Goal: Task Accomplishment & Management: Complete application form

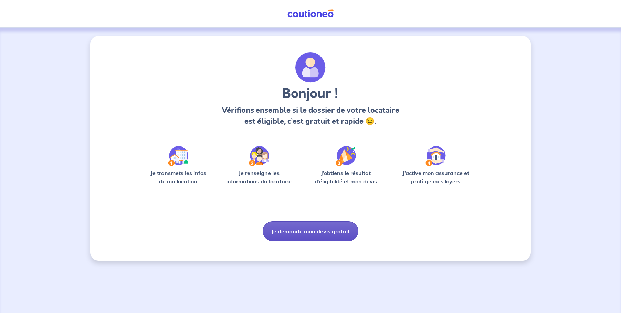
click at [314, 230] on button "Je demande mon devis gratuit" at bounding box center [311, 231] width 96 height 20
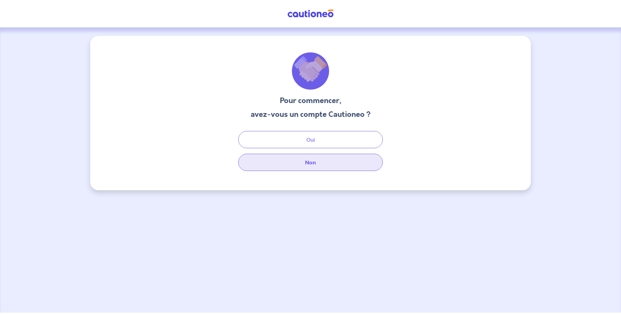
click at [307, 164] on button "Non" at bounding box center [310, 162] width 145 height 17
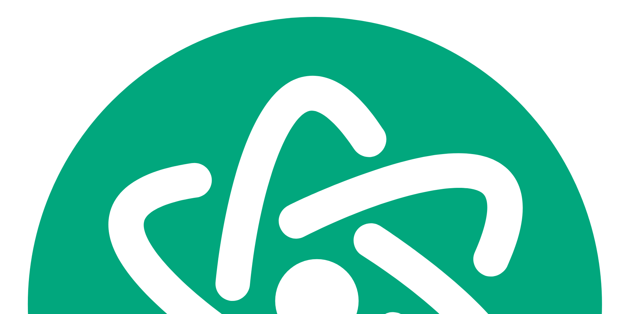
select select "FR"
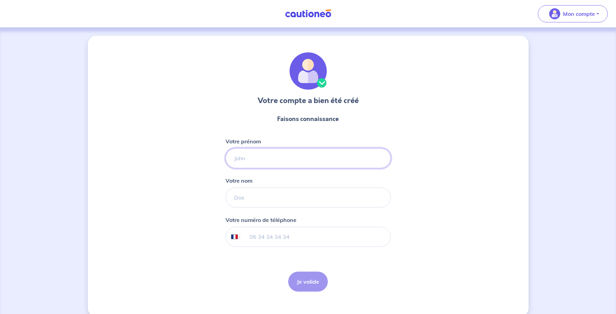
click at [271, 157] on input "Votre prénom" at bounding box center [308, 158] width 165 height 20
type input "[PERSON_NAME]"
type input "06 18 97 62 23"
click at [307, 281] on button "Je valide" at bounding box center [308, 281] width 40 height 20
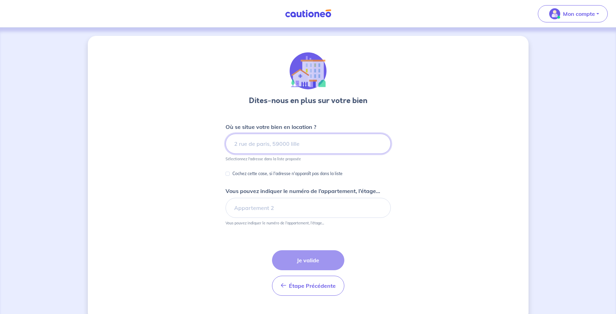
click at [263, 147] on input at bounding box center [308, 144] width 165 height 20
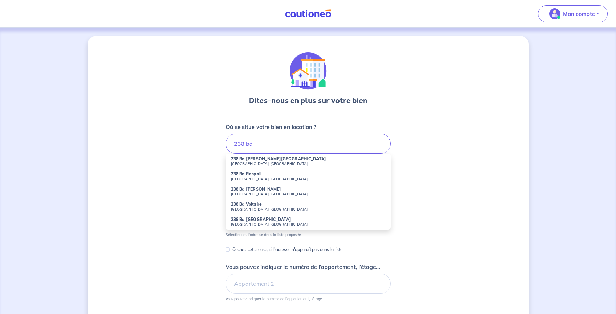
click at [257, 192] on small "[GEOGRAPHIC_DATA], [GEOGRAPHIC_DATA]" at bounding box center [308, 194] width 154 height 5
type input "238 Bd [PERSON_NAME], [GEOGRAPHIC_DATA], [GEOGRAPHIC_DATA]"
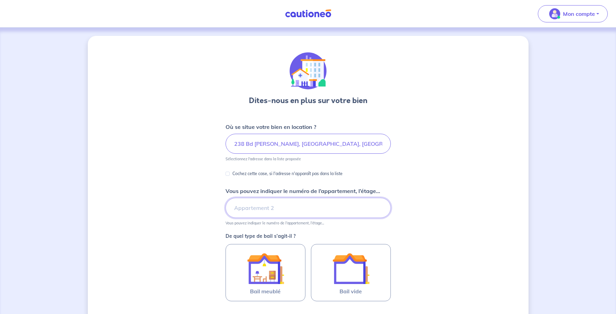
click at [269, 208] on input "Vous pouvez indiquer le numéro de l’appartement, l’étage..." at bounding box center [308, 208] width 165 height 20
type input "3"
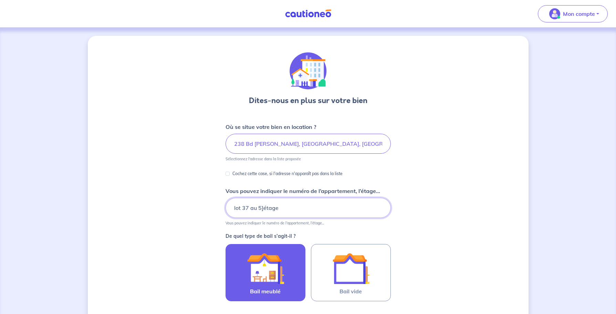
type input "lot 37 au 5]étage"
click at [276, 285] on img at bounding box center [265, 268] width 37 height 37
click at [0, 0] on input "Bail meublé" at bounding box center [0, 0] width 0 height 0
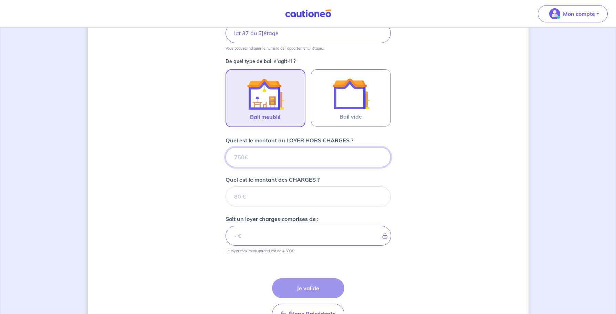
scroll to position [175, 0]
click at [258, 158] on input "Quel est le montant du LOYER HORS CHARGES ?" at bounding box center [308, 157] width 165 height 20
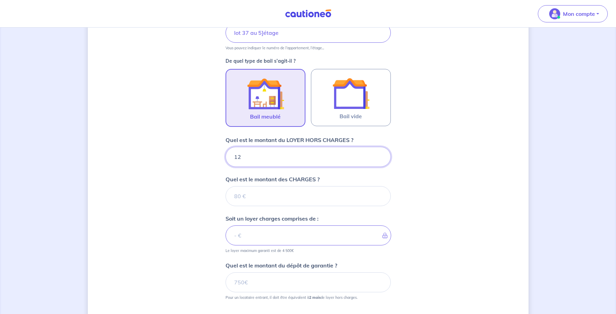
type input "127"
type input "1270"
click at [246, 199] on input "Quel est le montant des CHARGES ?" at bounding box center [308, 196] width 165 height 20
type input "90"
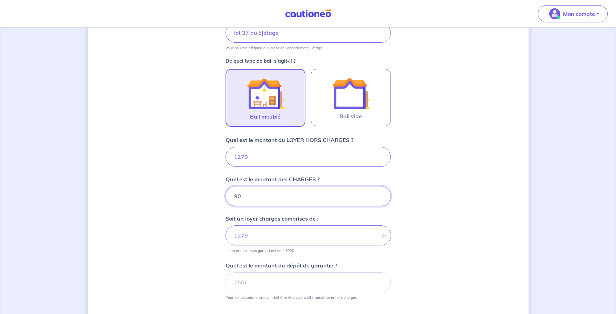
type input "1360"
type input "90"
drag, startPoint x: 259, startPoint y: 283, endPoint x: 214, endPoint y: 284, distance: 44.4
click at [214, 284] on div "Dites-nous en plus sur votre bien Où se situe votre bien en location ? [STREET_…" at bounding box center [308, 128] width 441 height 534
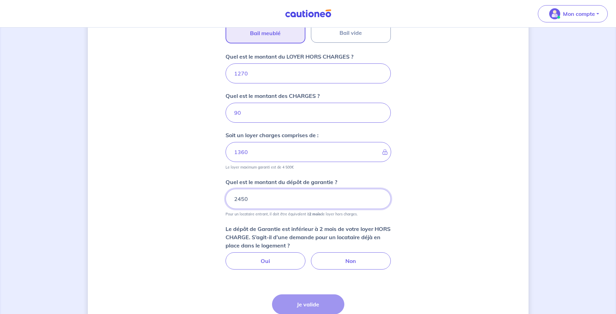
scroll to position [267, 0]
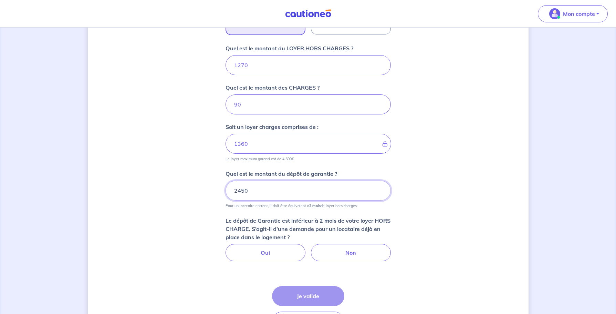
drag, startPoint x: 243, startPoint y: 190, endPoint x: 238, endPoint y: 192, distance: 5.2
click at [238, 192] on input "2450" at bounding box center [308, 191] width 165 height 20
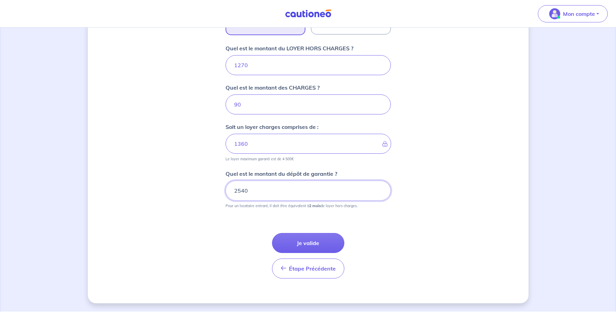
scroll to position [264, 0]
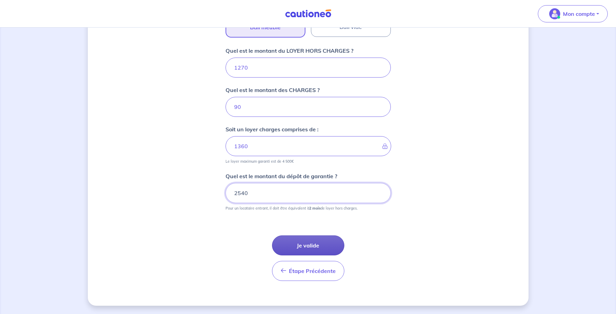
type input "2540"
click at [310, 243] on button "Je valide" at bounding box center [308, 245] width 72 height 20
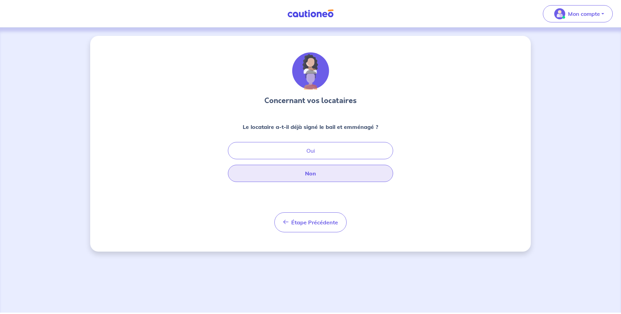
click at [309, 174] on button "Non" at bounding box center [310, 173] width 165 height 17
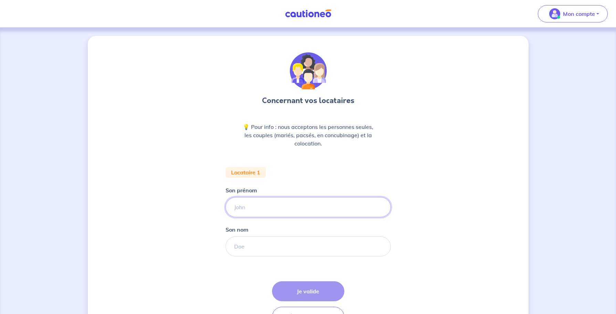
click at [258, 207] on input "Son prénom" at bounding box center [308, 207] width 165 height 20
type input "[PERSON_NAME]"
click at [261, 246] on input "Son nom" at bounding box center [308, 246] width 165 height 20
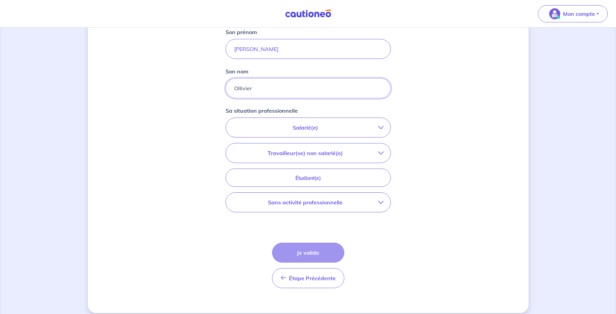
scroll to position [165, 0]
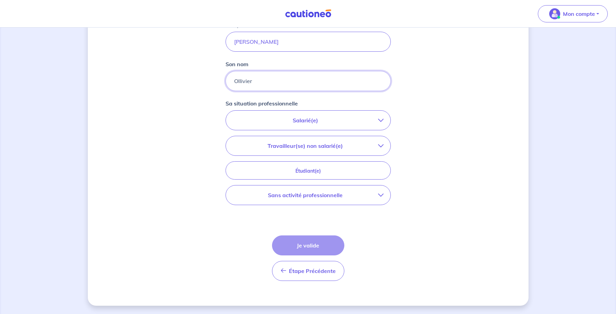
type input "Ollivier"
click at [324, 122] on p "Salarié(e)" at bounding box center [305, 120] width 145 height 8
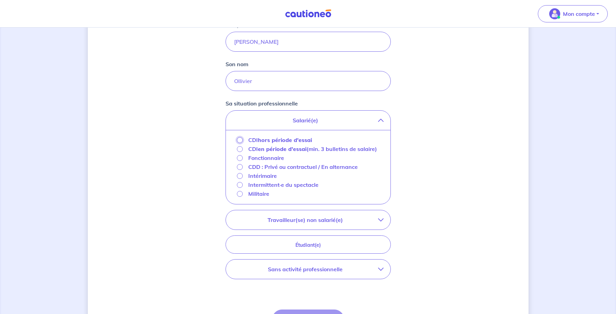
click at [239, 140] on input "CDI hors période d'essai" at bounding box center [240, 140] width 6 height 6
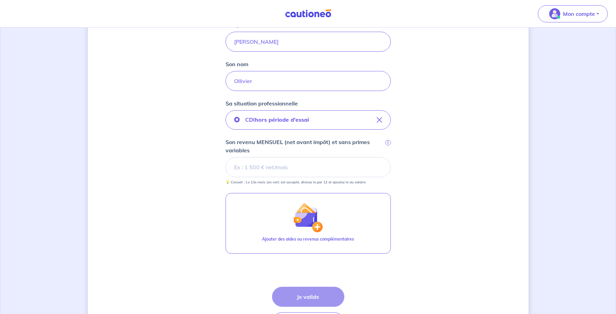
click at [269, 169] on input "Son revenu MENSUEL (net avant impôt) et sans primes variables i" at bounding box center [308, 167] width 165 height 20
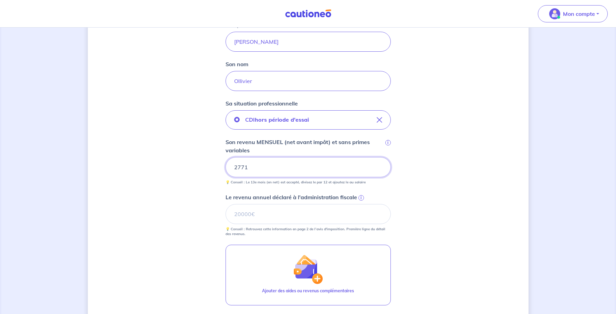
drag, startPoint x: 252, startPoint y: 167, endPoint x: 237, endPoint y: 169, distance: 15.0
click at [237, 169] on input "2771" at bounding box center [308, 167] width 165 height 20
drag, startPoint x: 253, startPoint y: 170, endPoint x: 224, endPoint y: 171, distance: 28.6
click at [224, 171] on div "Concernant vos locataires 💡 Pour info : nous acceptons les personnes seules, le…" at bounding box center [308, 139] width 441 height 538
click at [310, 211] on input "Le revenu annuel déclaré à l'administration fiscale i" at bounding box center [308, 214] width 165 height 20
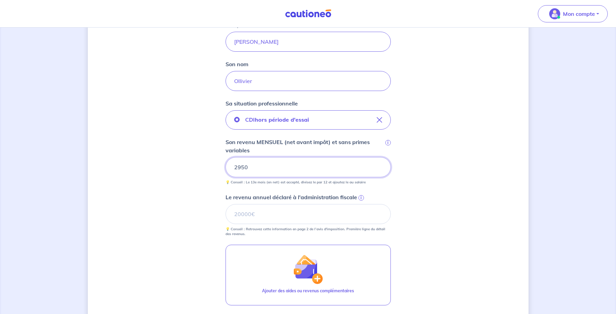
drag, startPoint x: 251, startPoint y: 168, endPoint x: 181, endPoint y: 174, distance: 70.5
click at [189, 174] on div "Concernant vos locataires 💡 Pour info : nous acceptons les personnes seules, le…" at bounding box center [308, 139] width 441 height 538
click at [361, 199] on span "i" at bounding box center [362, 198] width 6 height 6
click at [361, 204] on input "Le revenu annuel déclaré à l'administration fiscale i" at bounding box center [308, 214] width 165 height 20
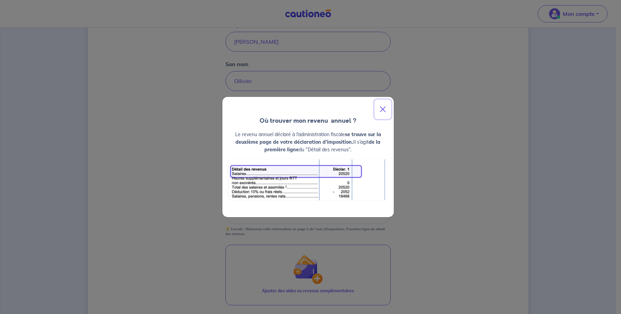
click at [384, 111] on button "Close" at bounding box center [383, 109] width 17 height 19
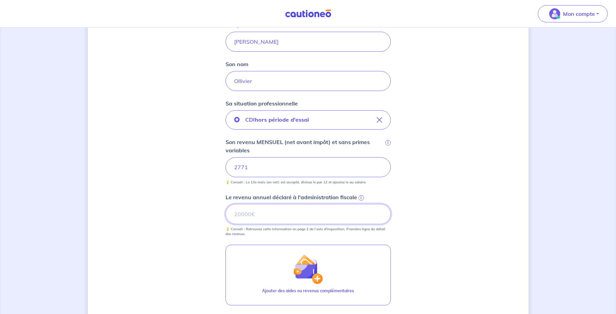
click at [250, 214] on input "Le revenu annuel déclaré à l'administration fiscale i" at bounding box center [308, 214] width 165 height 20
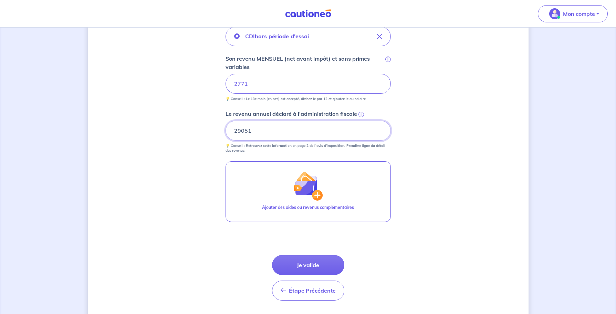
scroll to position [257, 0]
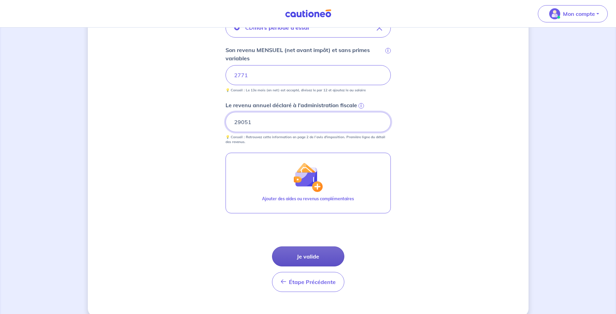
type input "29051"
click at [299, 256] on button "Je valide" at bounding box center [308, 256] width 72 height 20
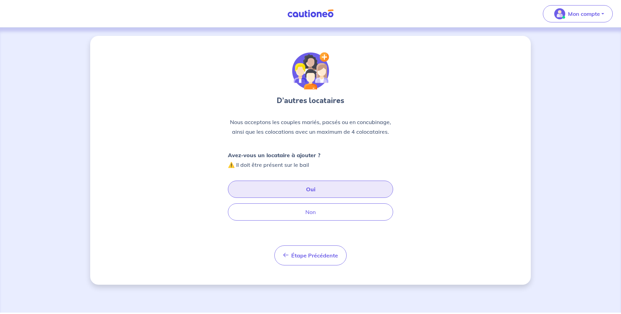
click at [304, 190] on button "Oui" at bounding box center [310, 189] width 165 height 17
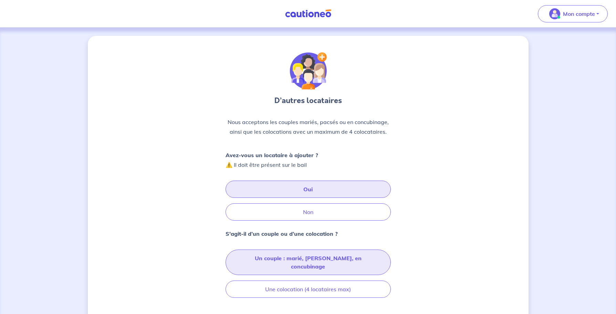
click at [305, 258] on button "Un couple : marié, [PERSON_NAME], en concubinage" at bounding box center [308, 261] width 165 height 25
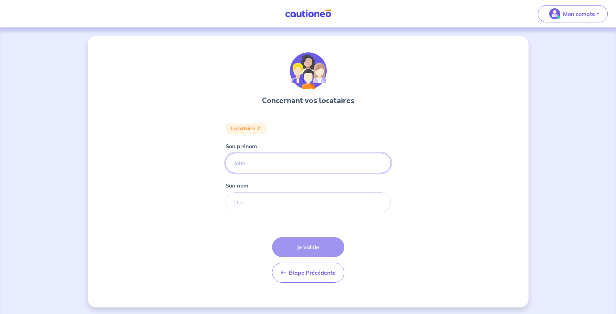
click at [241, 161] on input "Son prénom" at bounding box center [308, 163] width 165 height 20
click at [262, 158] on input "L" at bounding box center [308, 163] width 165 height 20
type input "Lylou"
click at [258, 202] on input "Son nom" at bounding box center [308, 202] width 165 height 20
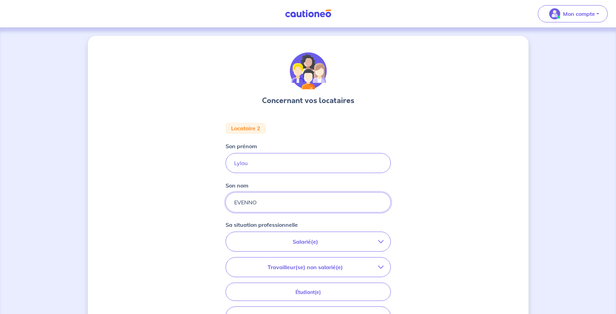
click at [244, 202] on input "EVENNO" at bounding box center [308, 202] width 165 height 20
type input "[DEMOGRAPHIC_DATA]"
